Goal: Navigation & Orientation: Find specific page/section

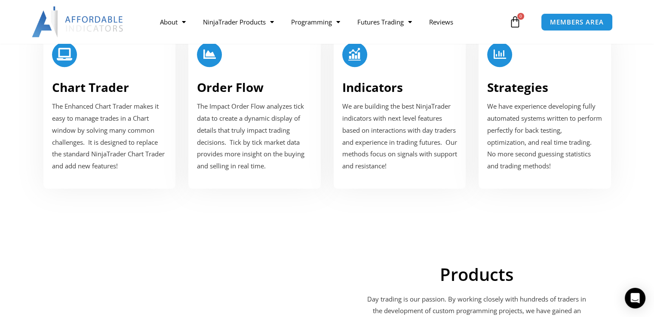
scroll to position [903, 0]
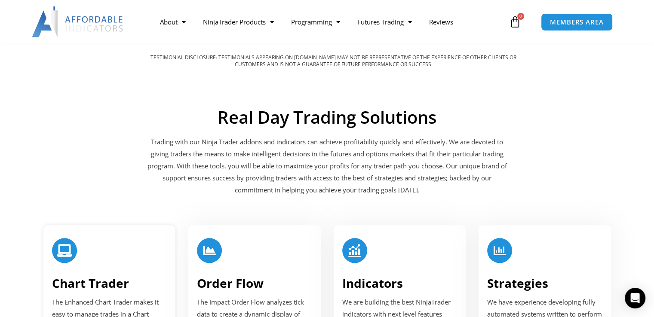
click at [63, 255] on icon at bounding box center [64, 251] width 12 height 12
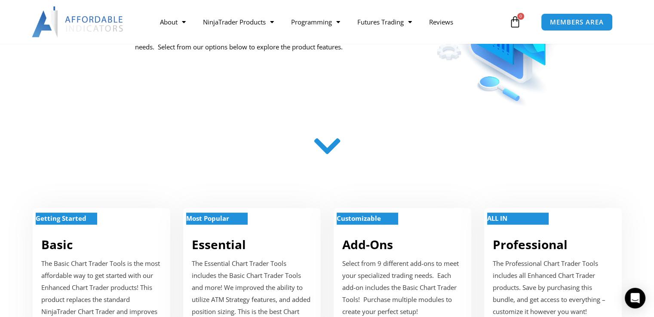
scroll to position [344, 0]
